Goal: Task Accomplishment & Management: Complete application form

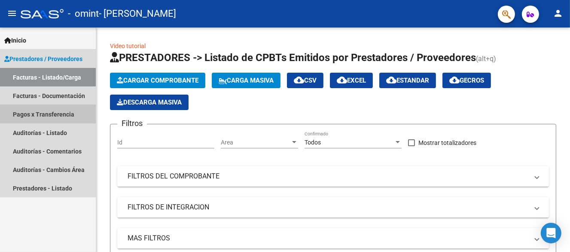
click at [46, 113] on link "Pagos x Transferencia" at bounding box center [48, 114] width 96 height 18
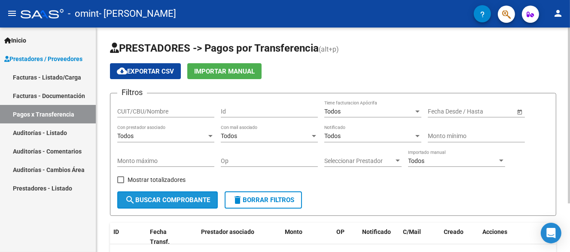
click at [153, 204] on button "search Buscar Comprobante" at bounding box center [167, 199] width 101 height 17
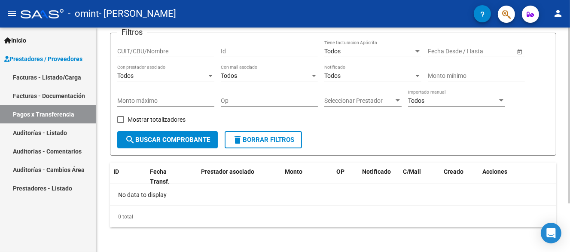
scroll to position [62, 0]
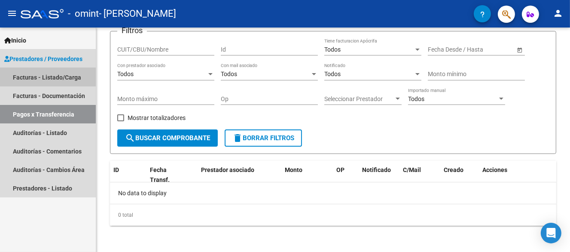
click at [46, 73] on link "Facturas - Listado/Carga" at bounding box center [48, 77] width 96 height 18
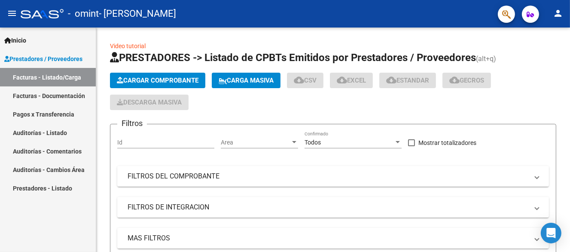
click at [46, 55] on span "Prestadores / Proveedores" at bounding box center [43, 58] width 78 height 9
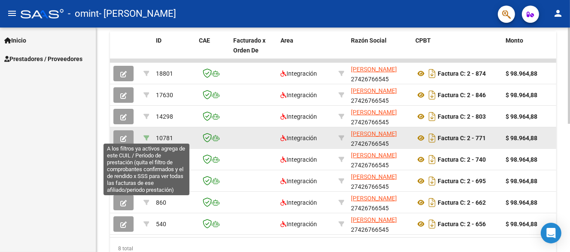
click at [143, 136] on icon at bounding box center [146, 138] width 6 height 6
type input "202505"
type input "23558233559"
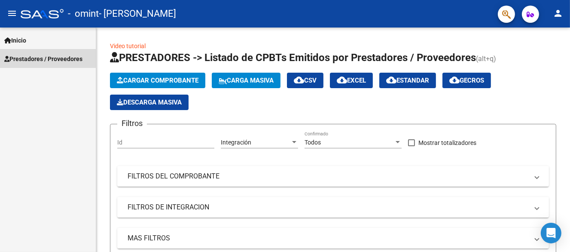
click at [48, 55] on span "Prestadores / Proveedores" at bounding box center [43, 58] width 78 height 9
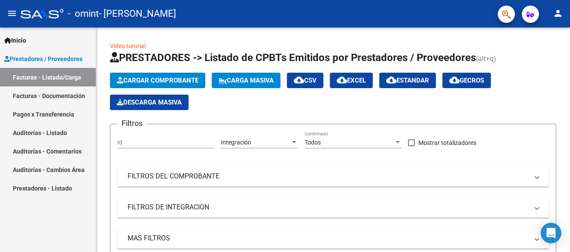
click at [53, 74] on link "Facturas - Listado/Carga" at bounding box center [48, 77] width 96 height 18
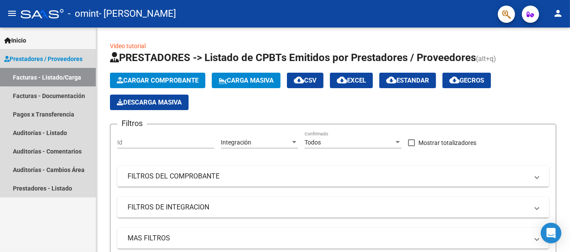
click at [55, 54] on span "Prestadores / Proveedores" at bounding box center [43, 58] width 78 height 9
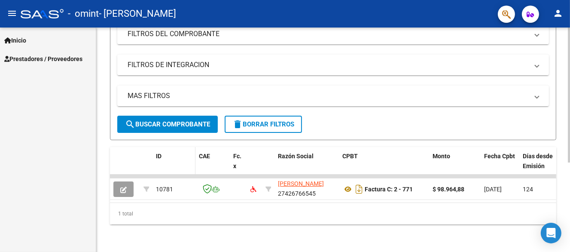
scroll to position [148, 0]
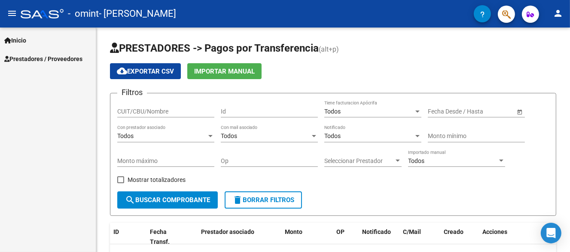
click at [26, 54] on span "Prestadores / Proveedores" at bounding box center [43, 58] width 78 height 9
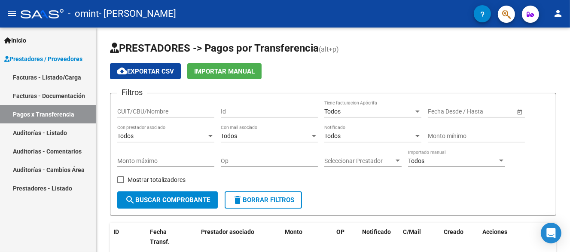
click at [37, 62] on span "Prestadores / Proveedores" at bounding box center [43, 58] width 78 height 9
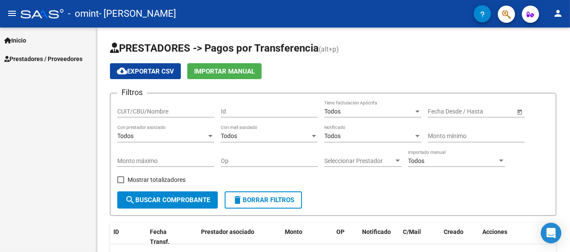
click at [47, 60] on span "Prestadores / Proveedores" at bounding box center [43, 58] width 78 height 9
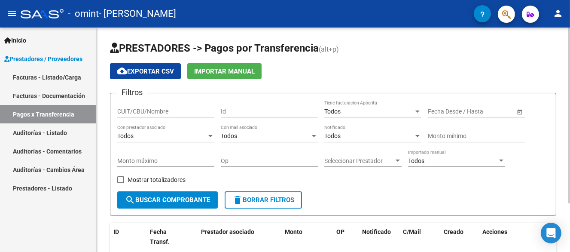
click at [335, 82] on app-list-header "PRESTADORES -> Pagos por Transferencia (alt+p) cloud_download Exportar CSV Impo…" at bounding box center [333, 128] width 446 height 174
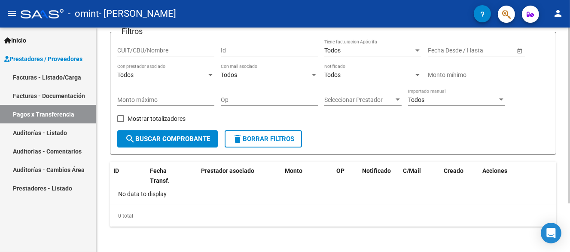
scroll to position [62, 0]
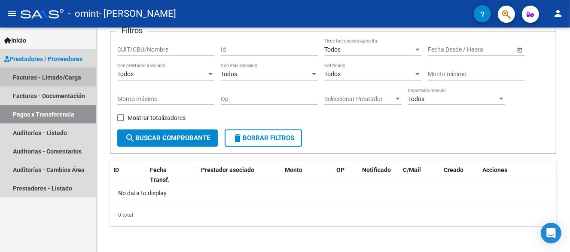
click at [53, 72] on link "Facturas - Listado/Carga" at bounding box center [48, 77] width 96 height 18
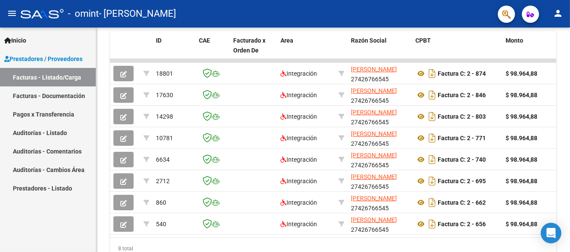
click at [59, 55] on span "Prestadores / Proveedores" at bounding box center [43, 58] width 78 height 9
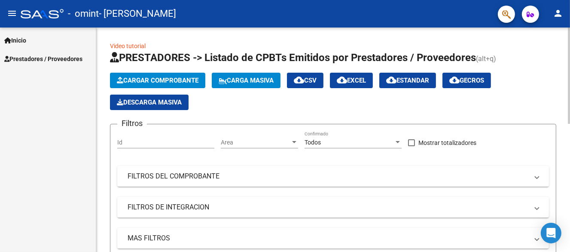
click at [163, 77] on span "Cargar Comprobante" at bounding box center [158, 80] width 82 height 8
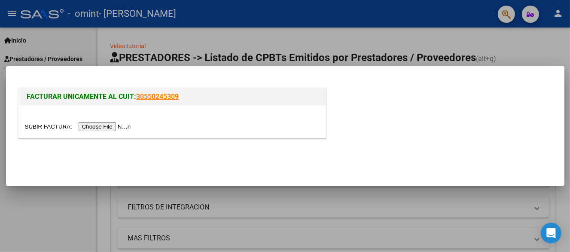
click at [116, 124] on input "file" at bounding box center [79, 126] width 109 height 9
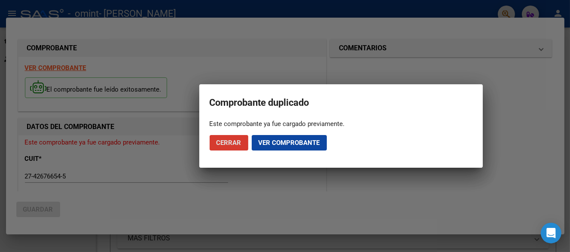
click at [230, 142] on span "Cerrar" at bounding box center [229, 143] width 25 height 8
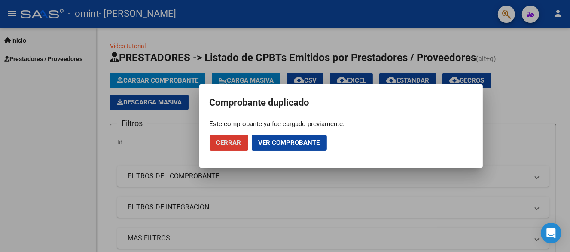
click at [281, 143] on span "Ver comprobante" at bounding box center [289, 143] width 61 height 8
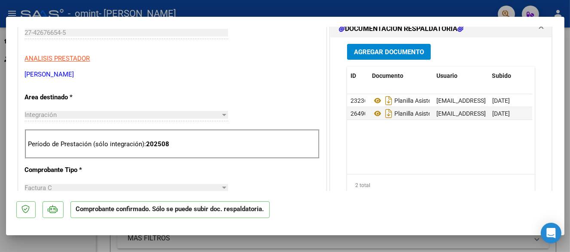
scroll to position [301, 0]
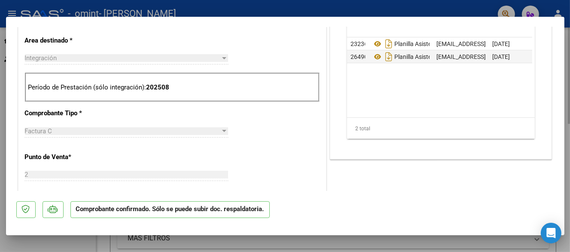
click at [432, 241] on div at bounding box center [285, 126] width 570 height 252
type input "$ 0,00"
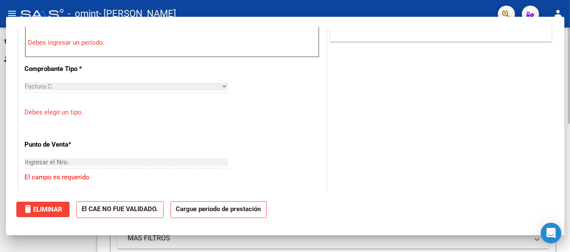
scroll to position [286, 0]
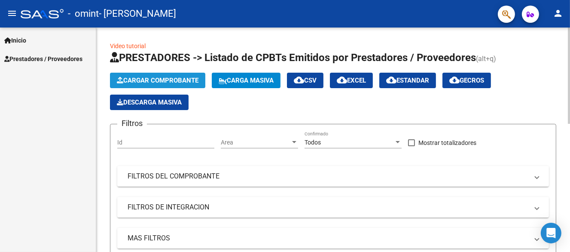
click at [159, 79] on span "Cargar Comprobante" at bounding box center [158, 80] width 82 height 8
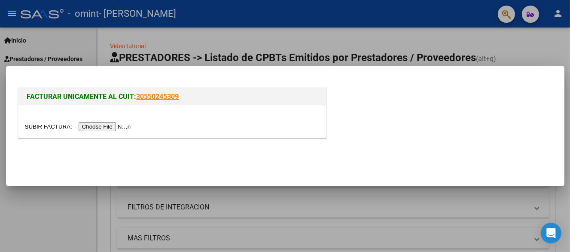
click at [100, 123] on input "file" at bounding box center [79, 126] width 109 height 9
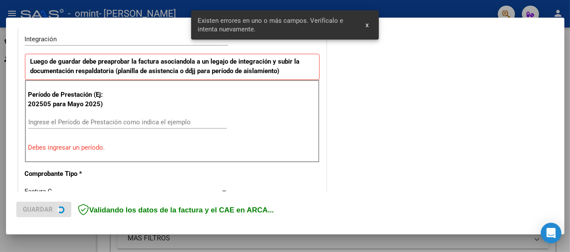
scroll to position [216, 0]
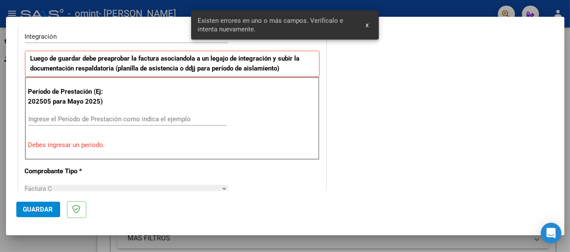
click at [88, 117] on input "Ingrese el Período de Prestación como indica el ejemplo" at bounding box center [127, 119] width 198 height 8
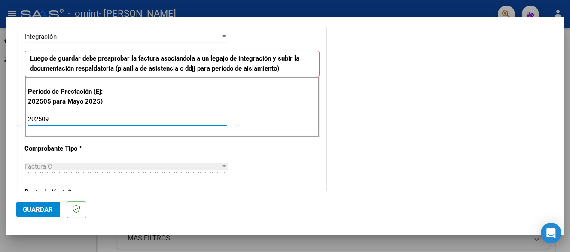
type input "202509"
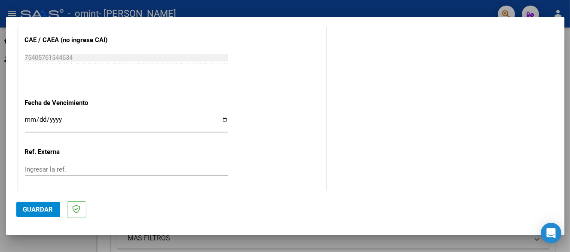
scroll to position [505, 0]
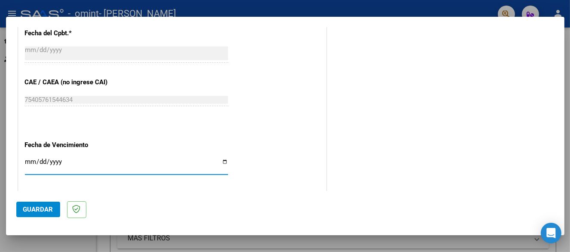
click at [25, 158] on input "Ingresar la fecha" at bounding box center [126, 165] width 203 height 14
click at [226, 162] on app-form-text-field "Fecha de Vencimiento Ingresar la fecha" at bounding box center [130, 156] width 210 height 31
click at [221, 162] on input "Ingresar la fecha" at bounding box center [126, 165] width 203 height 14
type input "[DATE]"
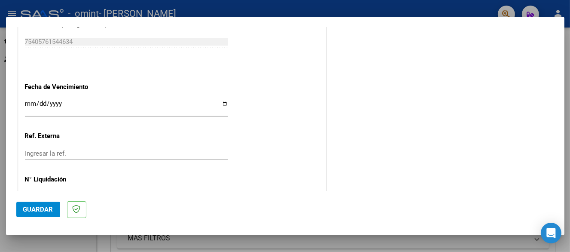
scroll to position [591, 0]
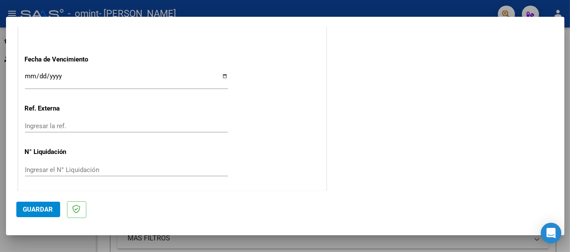
click at [37, 207] on span "Guardar" at bounding box center [38, 209] width 30 height 8
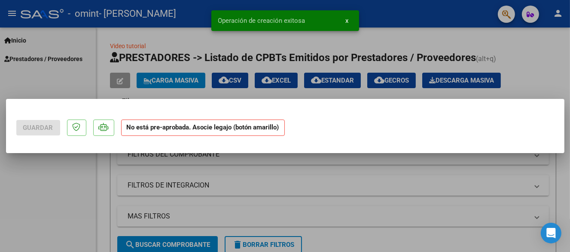
scroll to position [0, 0]
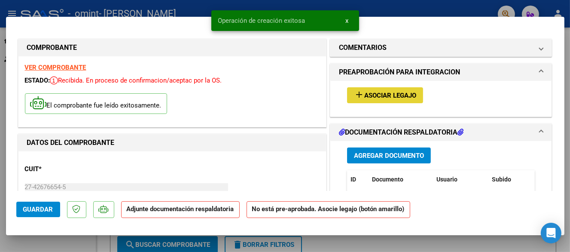
click at [372, 97] on span "Asociar Legajo" at bounding box center [390, 96] width 52 height 8
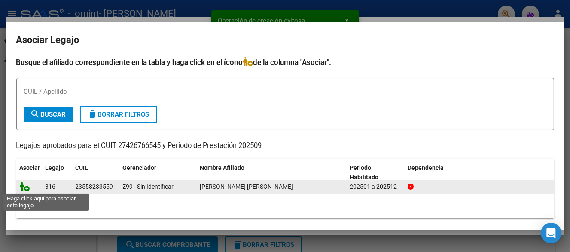
click at [27, 186] on icon at bounding box center [25, 186] width 10 height 9
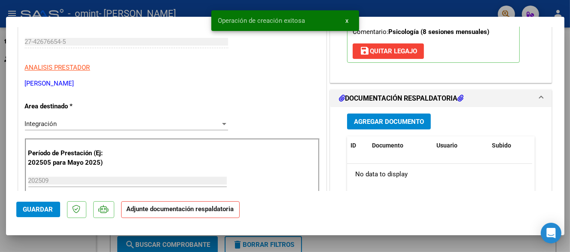
scroll to position [172, 0]
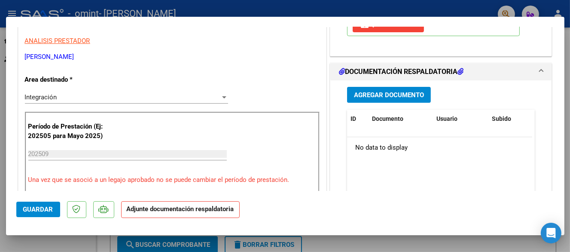
click at [381, 97] on span "Agregar Documento" at bounding box center [389, 95] width 70 height 8
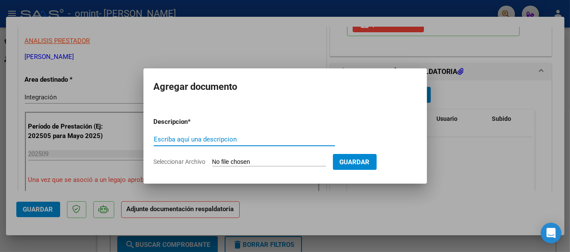
click at [171, 137] on input "Escriba aquí una descripcion" at bounding box center [244, 139] width 181 height 8
type input "PLANILLA ASISTENCIA SEPTIEMBRE"
click at [296, 156] on form "Descripcion * PLANILLA ASISTENCIA SEPTIEMBRE Escriba aquí una descripcion Selec…" at bounding box center [285, 141] width 263 height 63
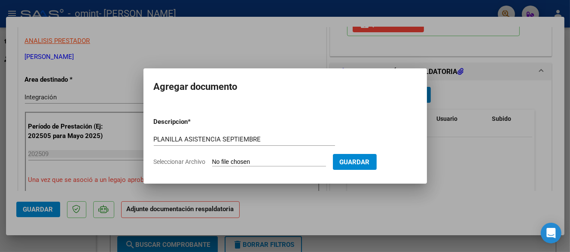
click at [261, 159] on input "Seleccionar Archivo" at bounding box center [269, 162] width 114 height 8
click at [361, 161] on span "Guardar" at bounding box center [355, 162] width 30 height 8
click at [370, 163] on span "Guardar" at bounding box center [355, 162] width 30 height 8
click at [370, 159] on span "Guardar" at bounding box center [355, 162] width 30 height 8
click at [442, 195] on div at bounding box center [285, 126] width 570 height 252
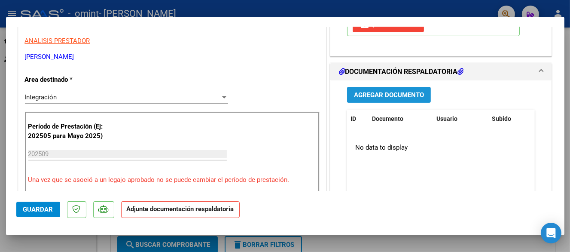
click at [388, 91] on span "Agregar Documento" at bounding box center [389, 95] width 70 height 8
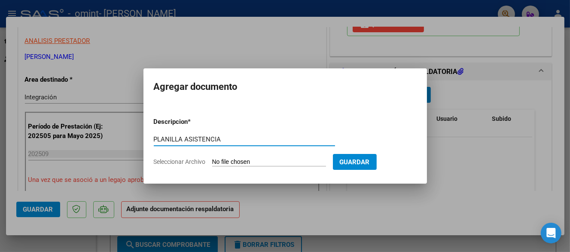
type input "PLANILLA ASISTENCIA"
click at [278, 165] on input "Seleccionar Archivo" at bounding box center [269, 162] width 114 height 8
click at [225, 159] on input "Seleccionar Archivo" at bounding box center [269, 162] width 114 height 8
type input "C:\fakepath\P.A. RIVERA sept.jpeg"
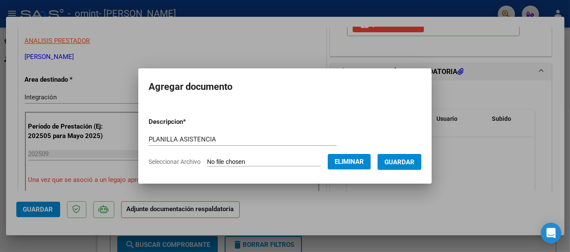
click at [401, 159] on span "Guardar" at bounding box center [399, 162] width 30 height 8
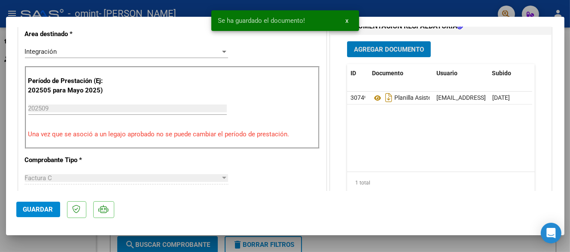
scroll to position [301, 0]
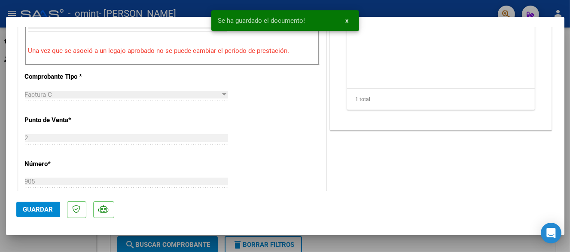
click at [37, 213] on span "Guardar" at bounding box center [38, 209] width 30 height 8
click at [39, 210] on span "Guardar" at bounding box center [38, 209] width 30 height 8
